Goal: Information Seeking & Learning: Learn about a topic

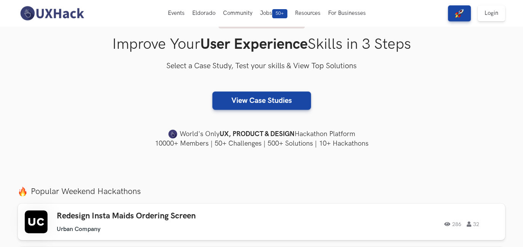
scroll to position [98, 0]
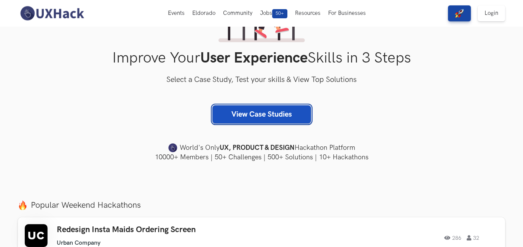
click at [283, 117] on link "View Case Studies" at bounding box center [261, 114] width 99 height 18
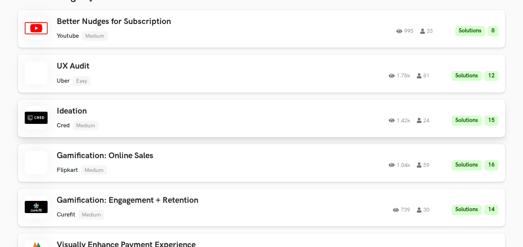
scroll to position [324, 0]
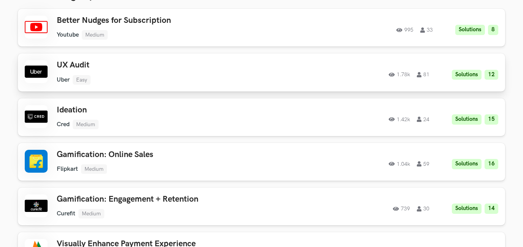
click at [202, 68] on h3 "UX Audit" at bounding box center [165, 65] width 216 height 10
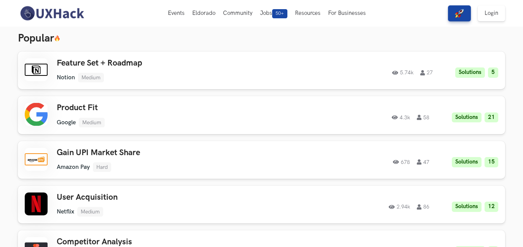
scroll to position [0, 0]
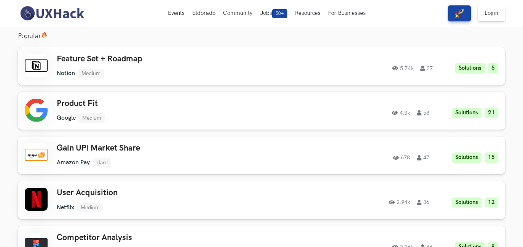
scroll to position [803, 0]
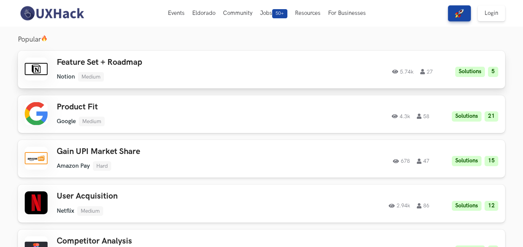
click at [152, 72] on ul "Notion Medium" at bounding box center [165, 77] width 216 height 10
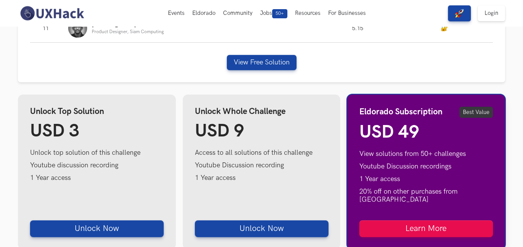
scroll to position [475, 0]
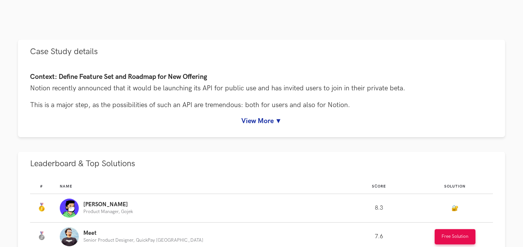
scroll to position [319, 0]
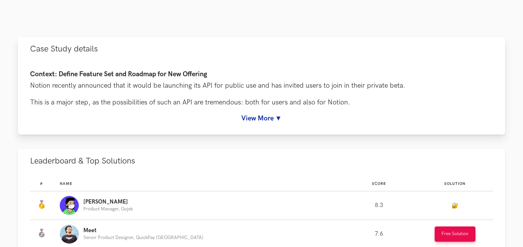
click at [283, 115] on link "View More ▼" at bounding box center [261, 118] width 463 height 8
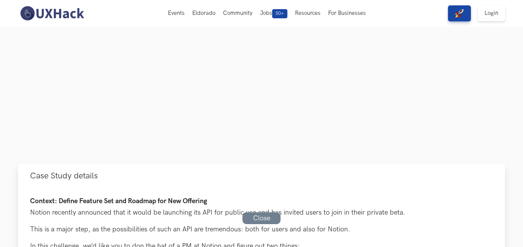
scroll to position [185, 0]
